Goal: Task Accomplishment & Management: Manage account settings

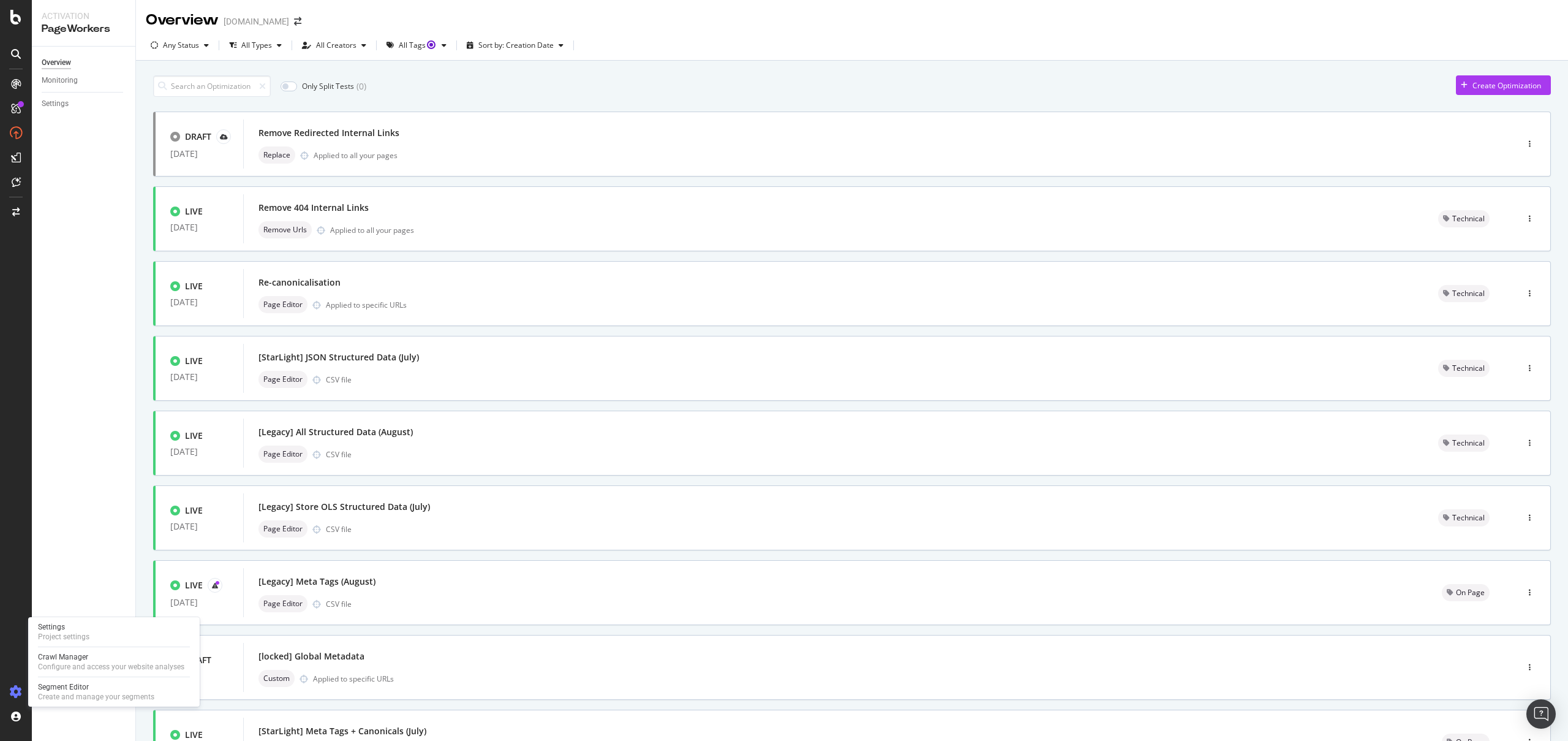
click at [6, 692] on div at bounding box center [16, 692] width 29 height 20
click at [15, 688] on icon at bounding box center [15, 692] width 12 height 12
click at [79, 662] on div "Configure and access your website analyses" at bounding box center [111, 666] width 146 height 9
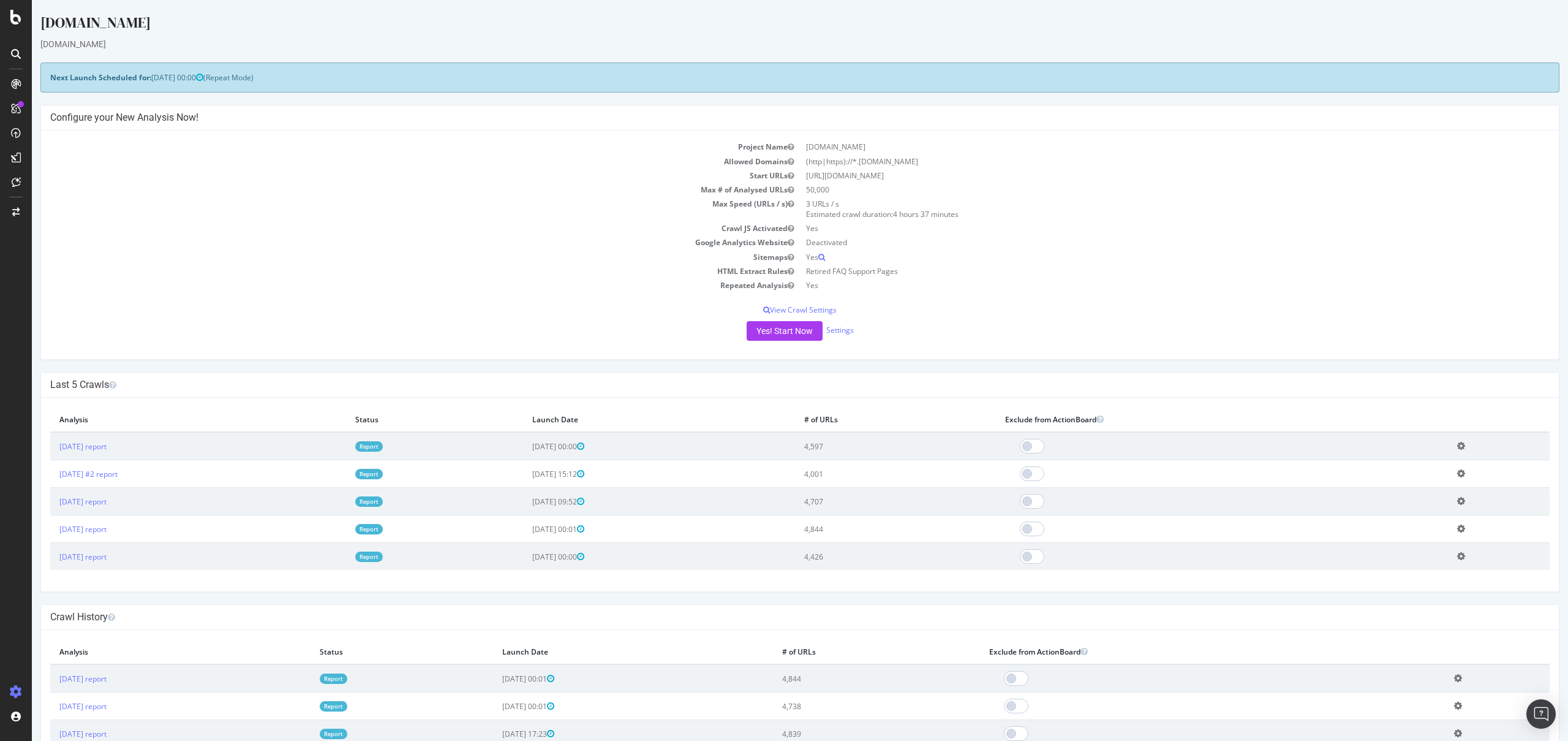
click at [793, 343] on div "Project Name starhub.com Allowed Domains (http|https)://*.starhub.com Start URL…" at bounding box center [800, 245] width 1518 height 229
click at [792, 338] on button "Yes! Start Now" at bounding box center [784, 330] width 76 height 20
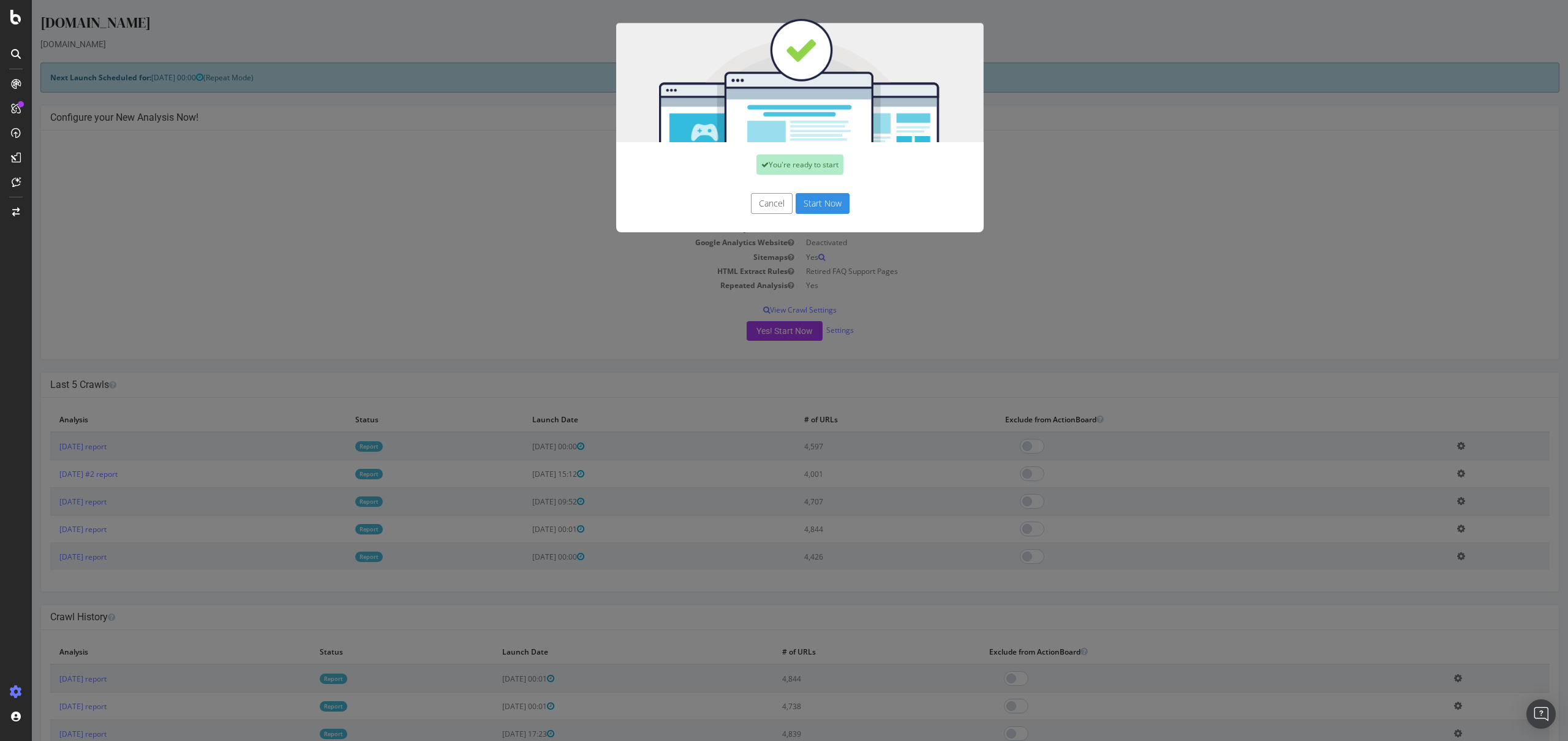
click at [816, 207] on button "Start Now" at bounding box center [823, 203] width 54 height 21
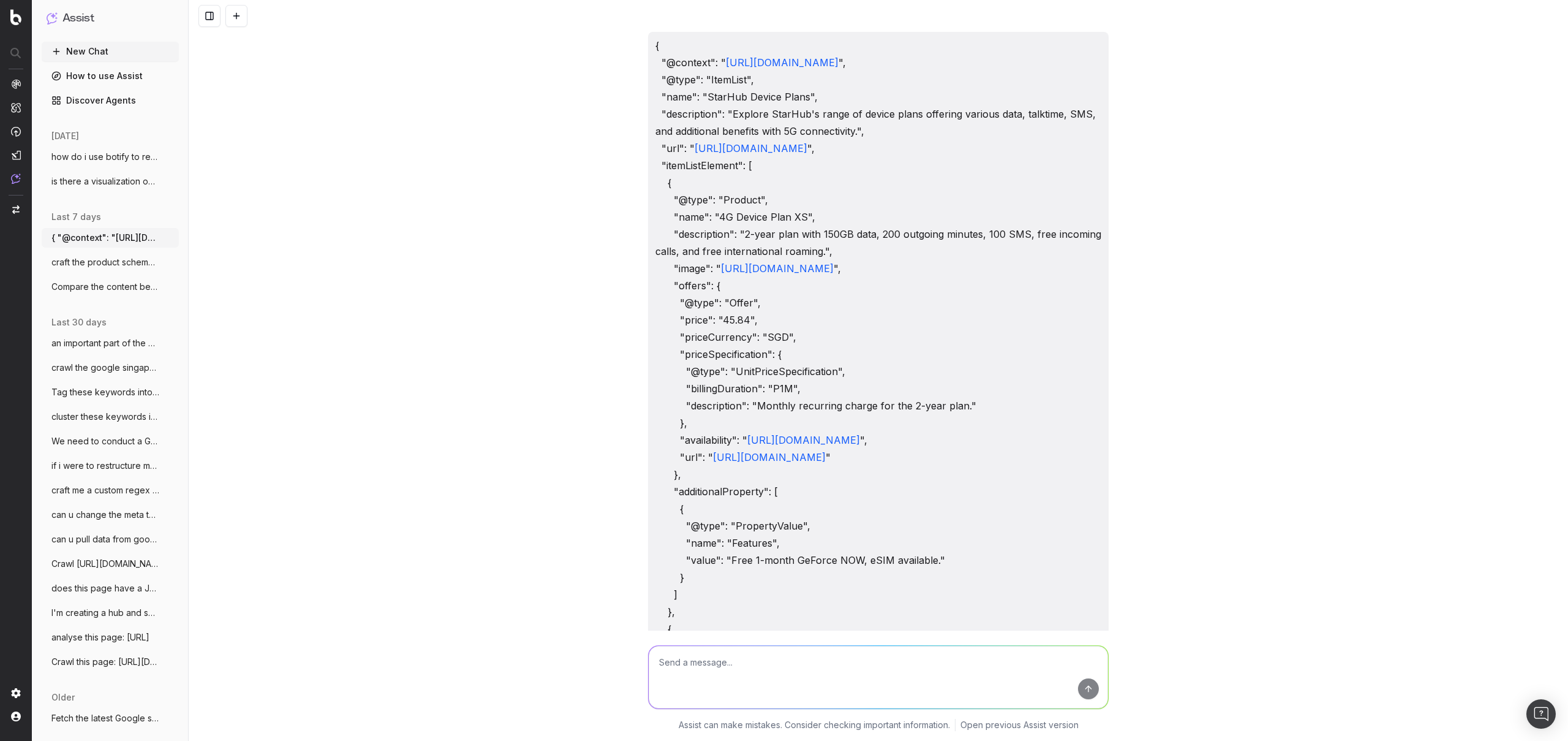
scroll to position [2541, 0]
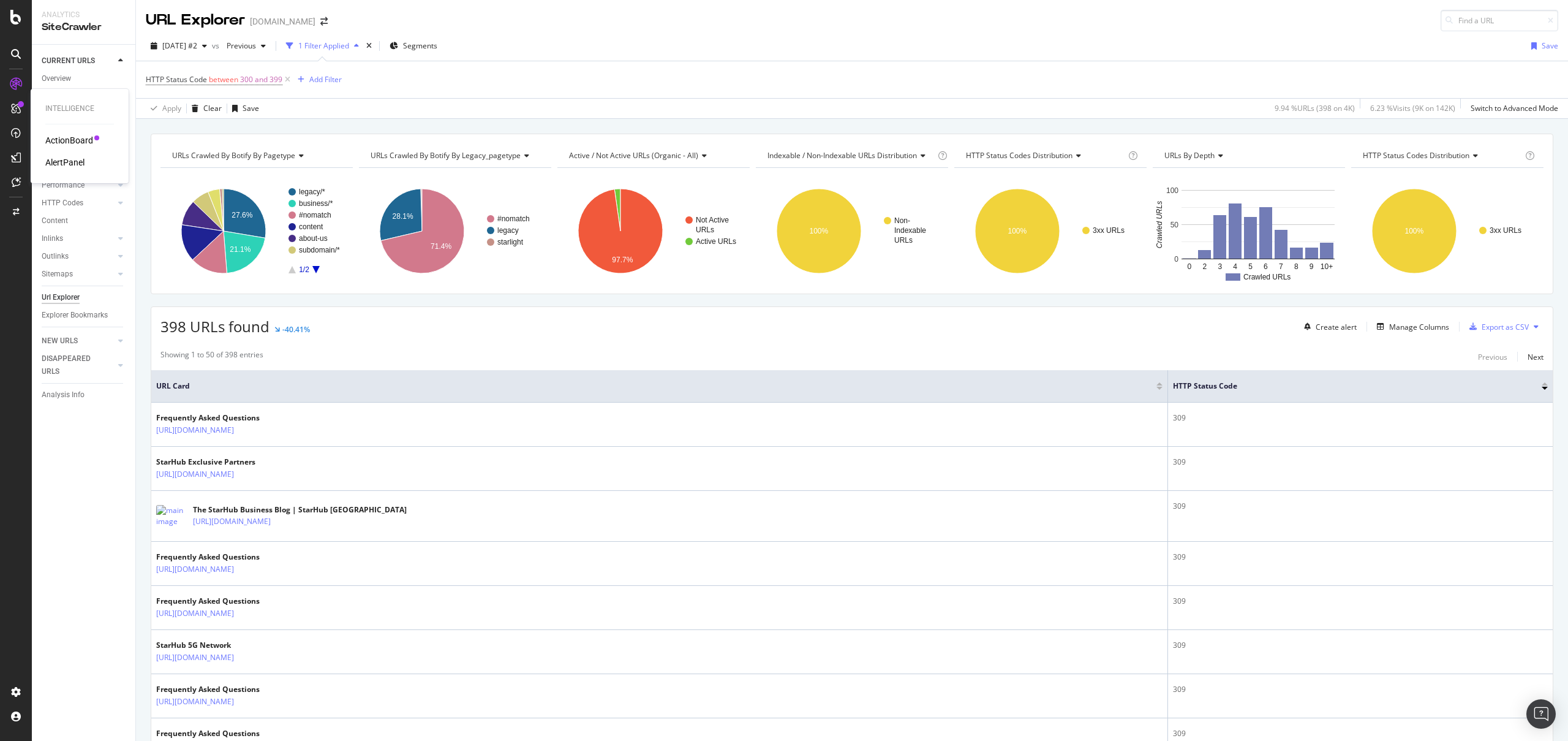
click at [73, 135] on div "ActionBoard" at bounding box center [69, 140] width 48 height 12
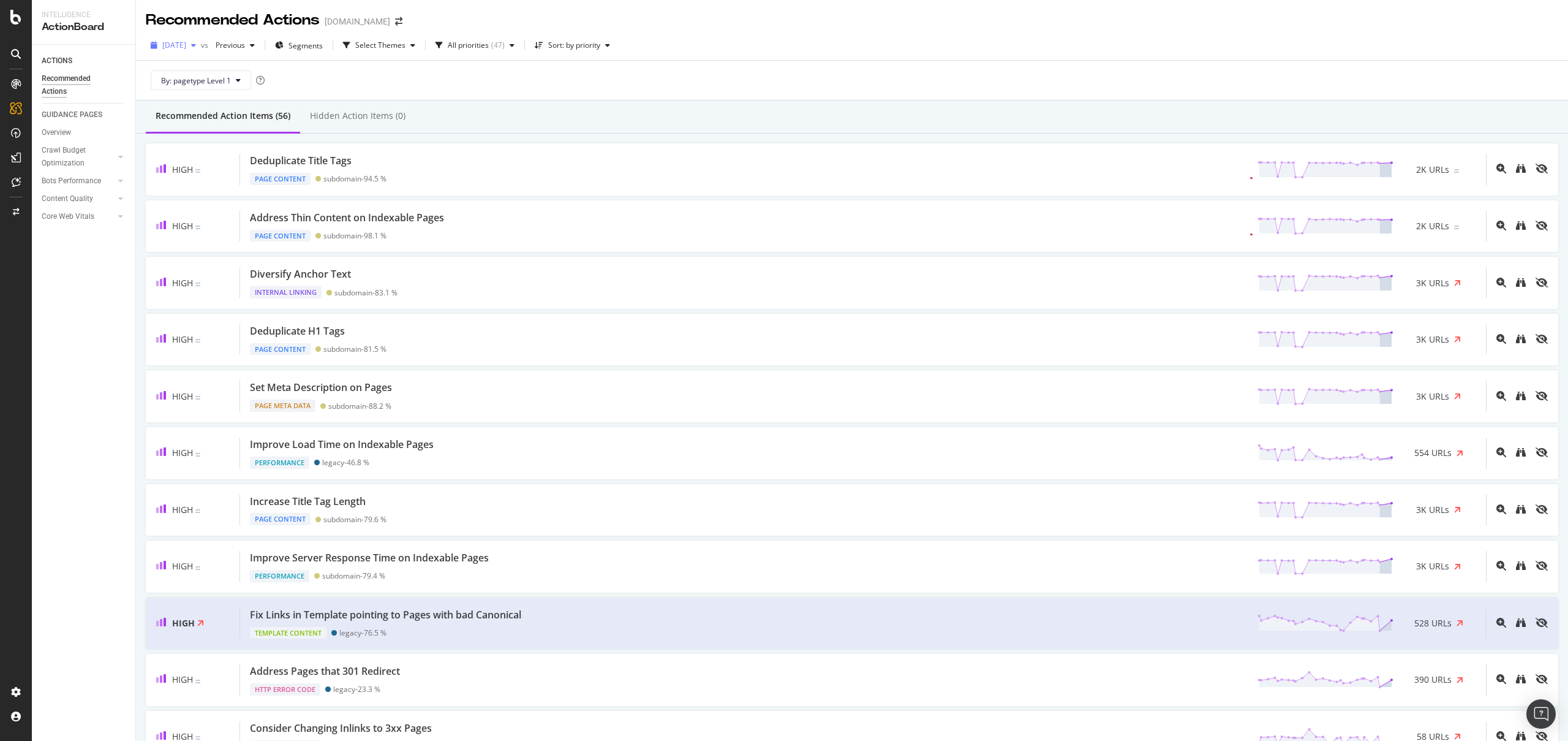
click at [186, 49] on span "[DATE]" at bounding box center [174, 45] width 24 height 10
click at [14, 437] on div at bounding box center [16, 378] width 29 height 608
click at [76, 164] on div "Activation Hub" at bounding box center [73, 165] width 56 height 12
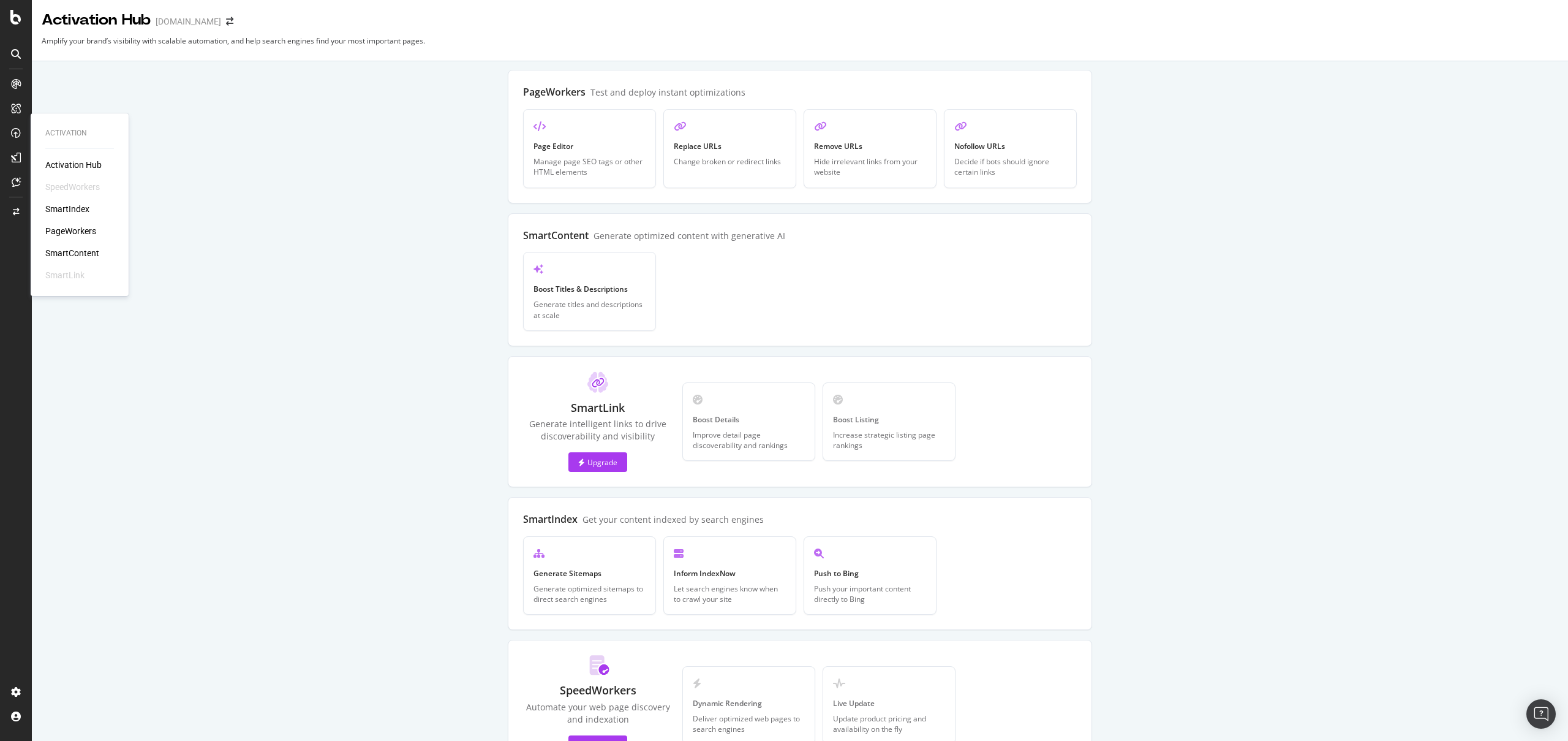
click at [87, 236] on div "PageWorkers" at bounding box center [71, 231] width 51 height 12
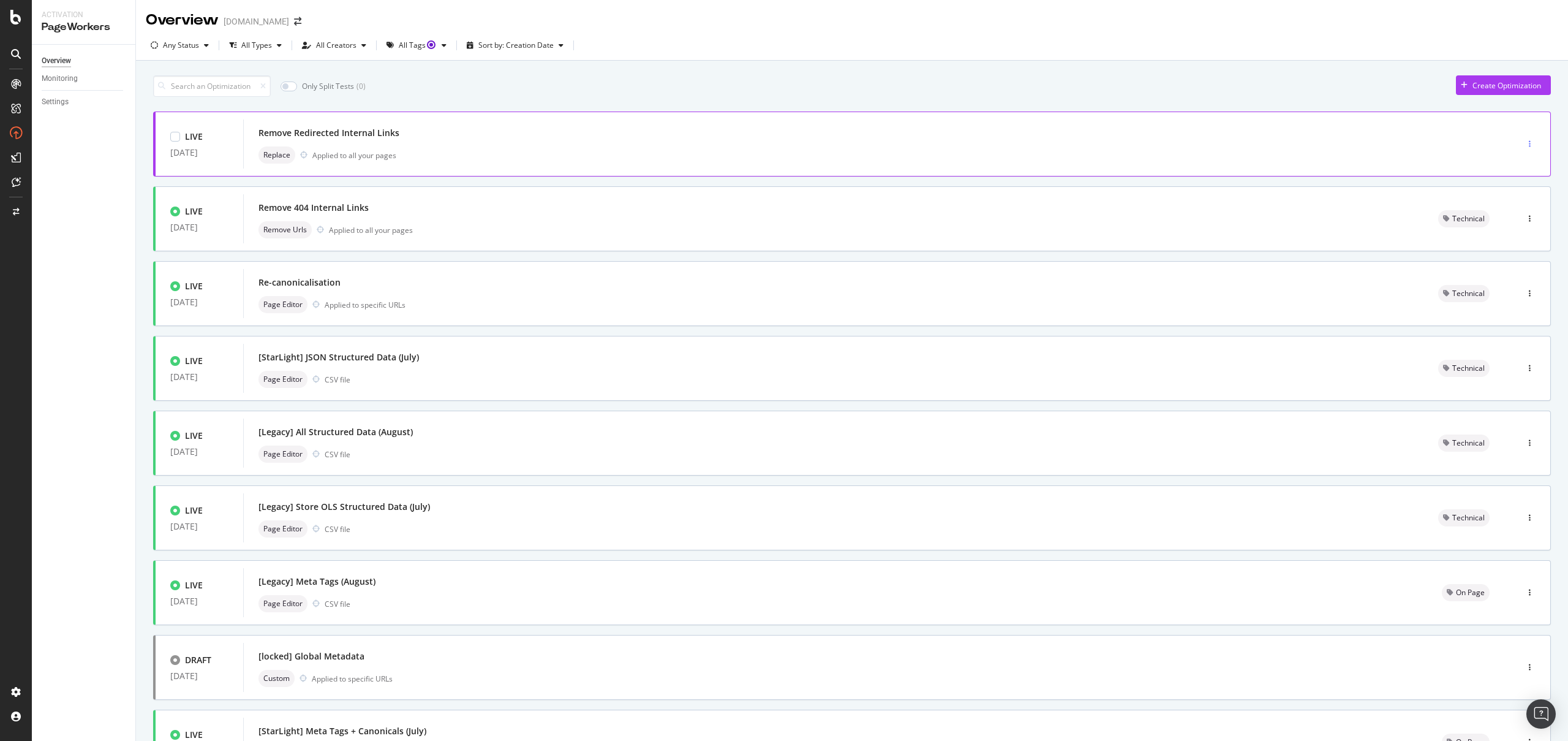
click at [1525, 143] on div "button" at bounding box center [1530, 144] width 12 height 7
click at [1499, 207] on div "Tags" at bounding box center [1504, 207] width 17 height 10
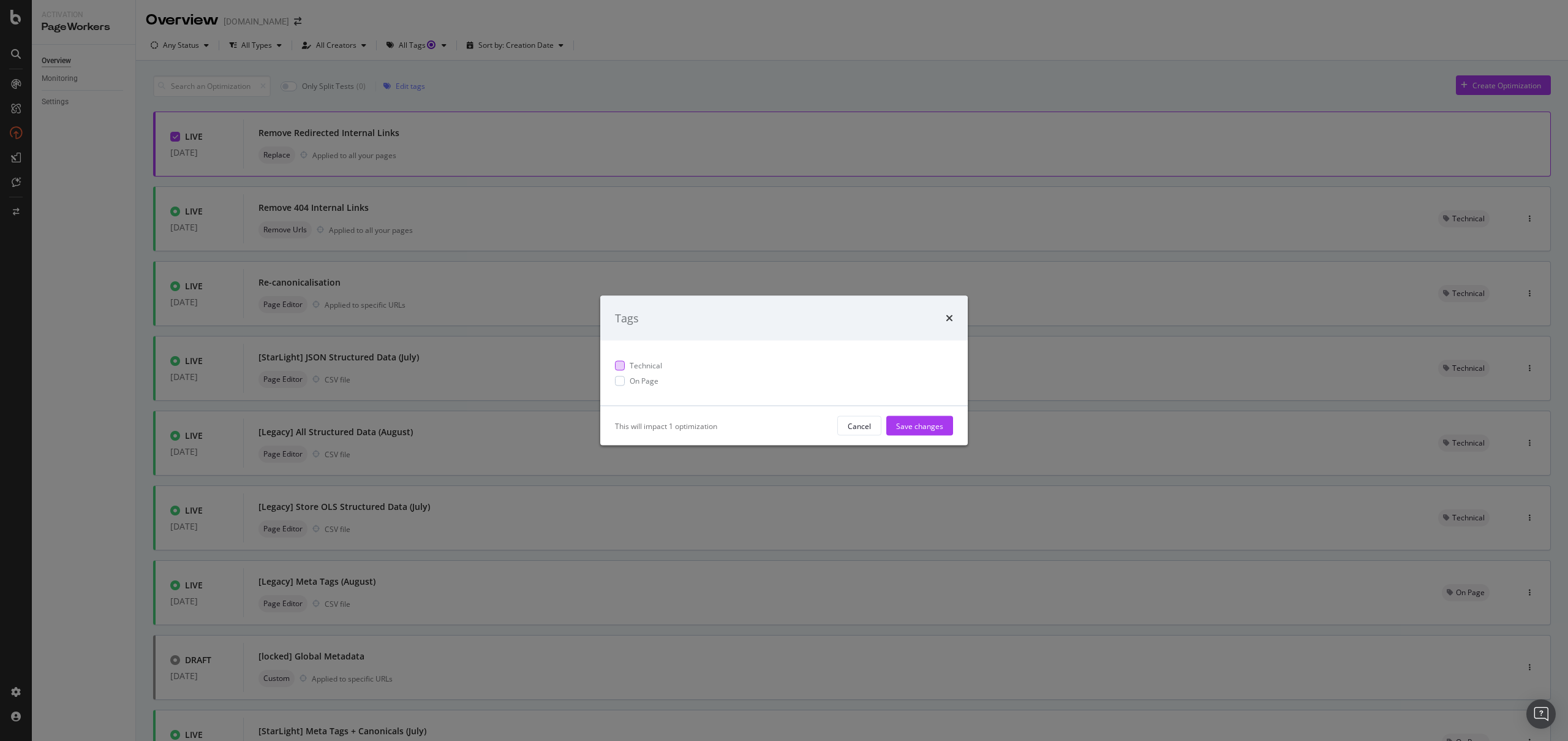
click at [676, 365] on div "Technical" at bounding box center [784, 365] width 338 height 10
click at [901, 423] on div "Save changes" at bounding box center [920, 426] width 47 height 10
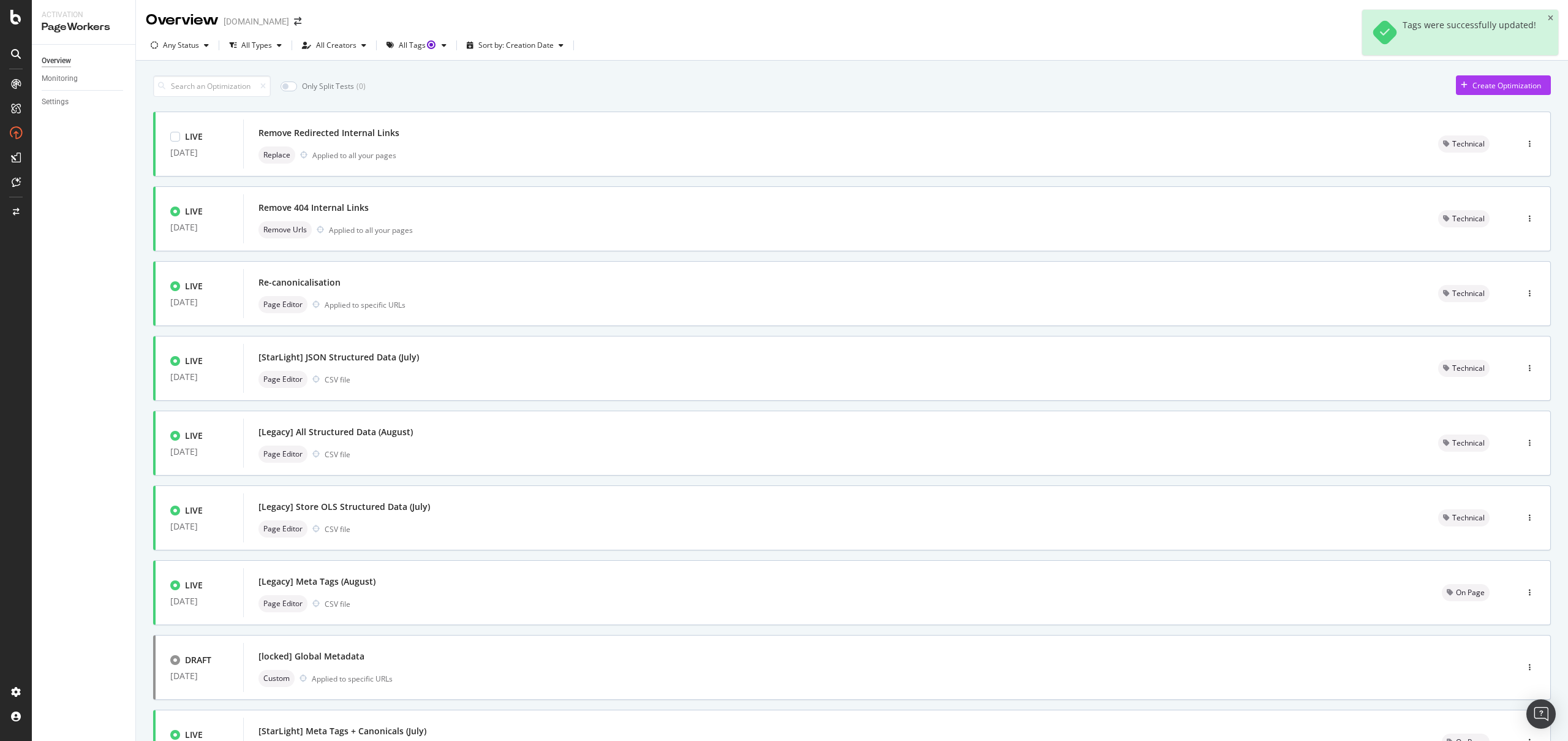
click at [89, 271] on div "Overview Monitoring Settings" at bounding box center [84, 392] width 103 height 696
